Goal: Task Accomplishment & Management: Use online tool/utility

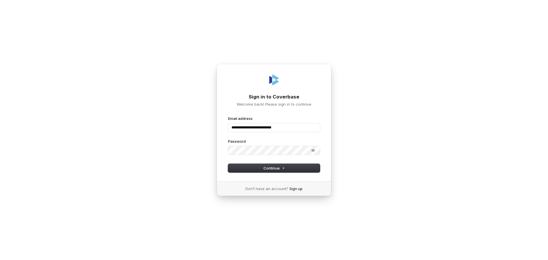
click at [278, 173] on div "**********" at bounding box center [274, 123] width 115 height 118
click at [274, 168] on span "Continue" at bounding box center [273, 167] width 21 height 5
type input "**********"
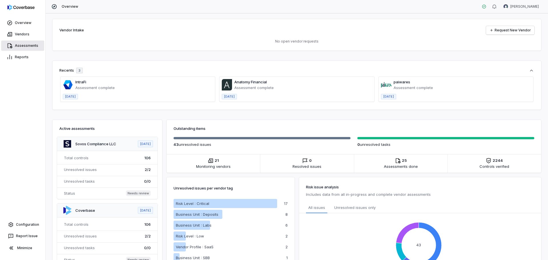
click at [22, 47] on link "Assessments" at bounding box center [22, 46] width 43 height 10
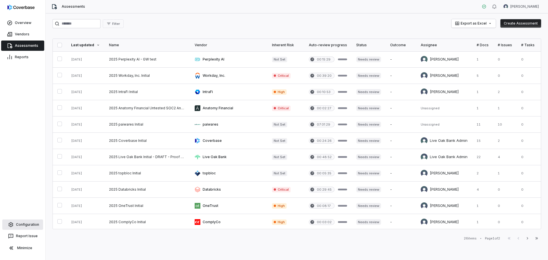
click at [26, 221] on link "Configuration" at bounding box center [22, 224] width 41 height 10
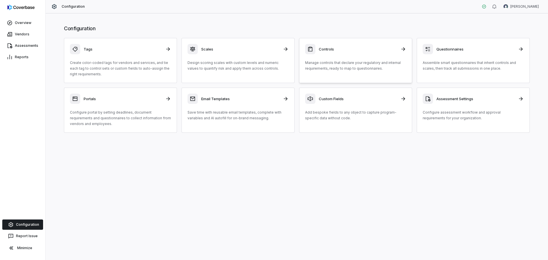
click at [333, 53] on div "Controls" at bounding box center [355, 49] width 101 height 10
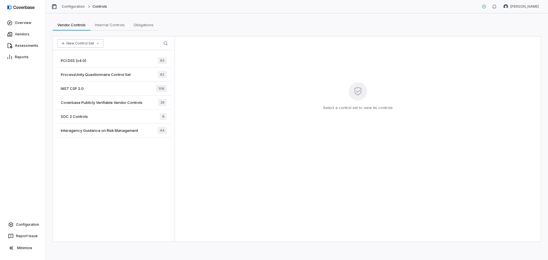
click at [94, 44] on button "New Control Set" at bounding box center [80, 43] width 46 height 9
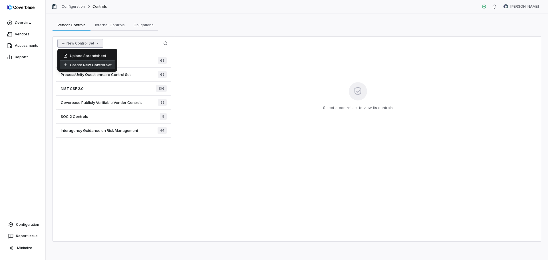
click at [89, 65] on div "Create New Control Set" at bounding box center [87, 64] width 55 height 9
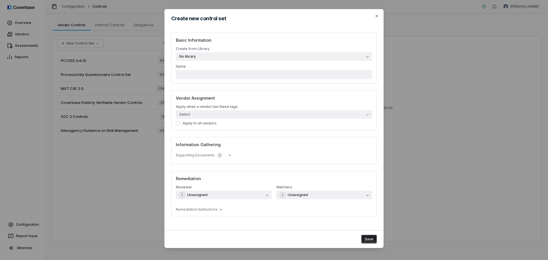
click at [194, 56] on span "No library" at bounding box center [187, 56] width 17 height 5
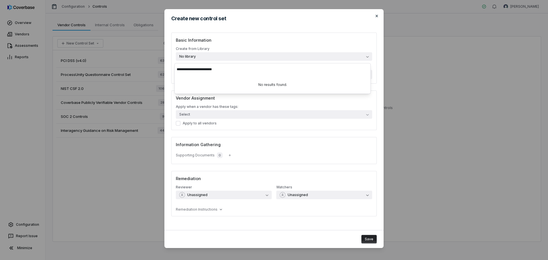
type input "**********"
click at [375, 16] on icon "button" at bounding box center [376, 16] width 2 height 2
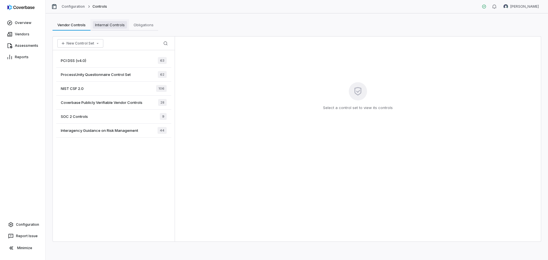
click at [112, 24] on span "Internal Controls" at bounding box center [110, 24] width 34 height 7
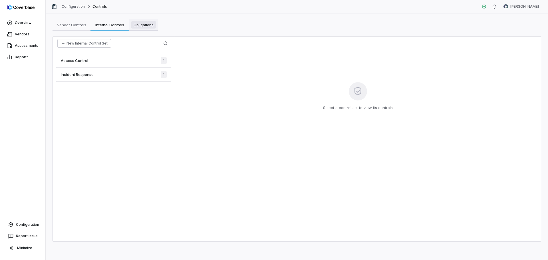
click at [145, 23] on span "Obligations" at bounding box center [143, 24] width 25 height 7
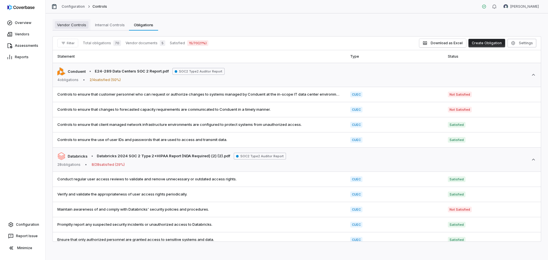
click at [76, 28] on span "Vendor Controls" at bounding box center [72, 24] width 34 height 7
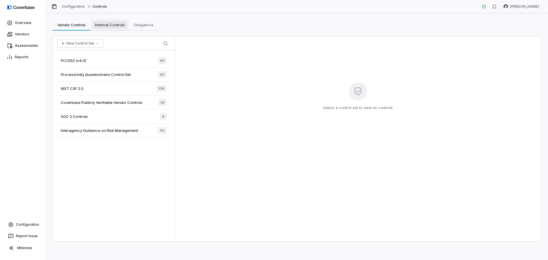
click at [111, 23] on span "Internal Controls" at bounding box center [110, 24] width 34 height 7
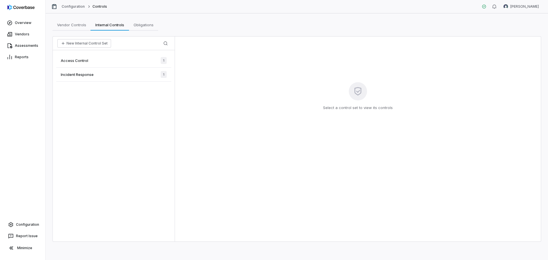
click at [79, 62] on span "Access Control" at bounding box center [74, 60] width 27 height 5
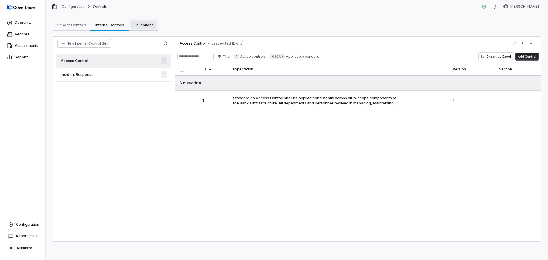
click at [141, 24] on span "Obligations" at bounding box center [143, 24] width 25 height 7
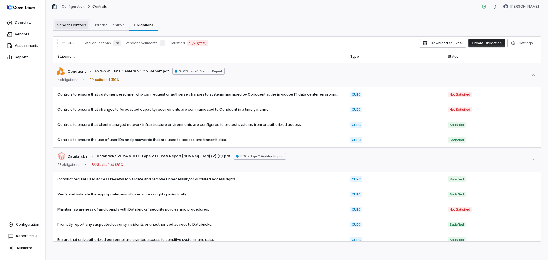
click at [80, 25] on span "Vendor Controls" at bounding box center [72, 24] width 34 height 7
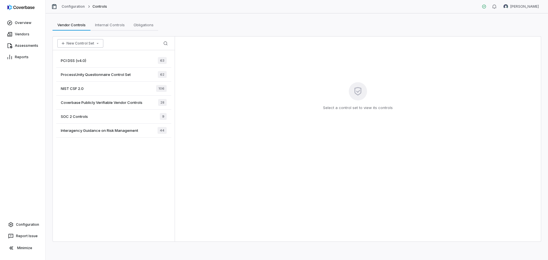
click at [96, 45] on icon "button" at bounding box center [97, 43] width 5 height 5
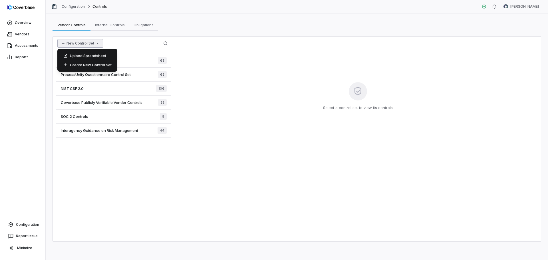
click at [121, 45] on div "New Control Set Search" at bounding box center [114, 44] width 122 height 14
